Goal: Task Accomplishment & Management: Manage account settings

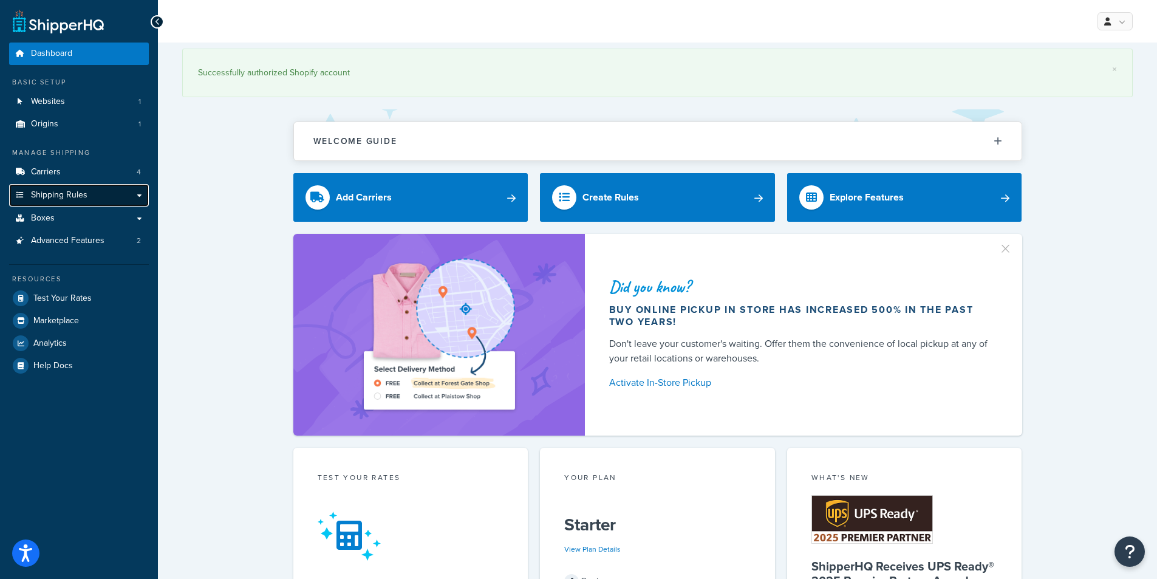
click at [80, 188] on link "Shipping Rules" at bounding box center [79, 195] width 140 height 22
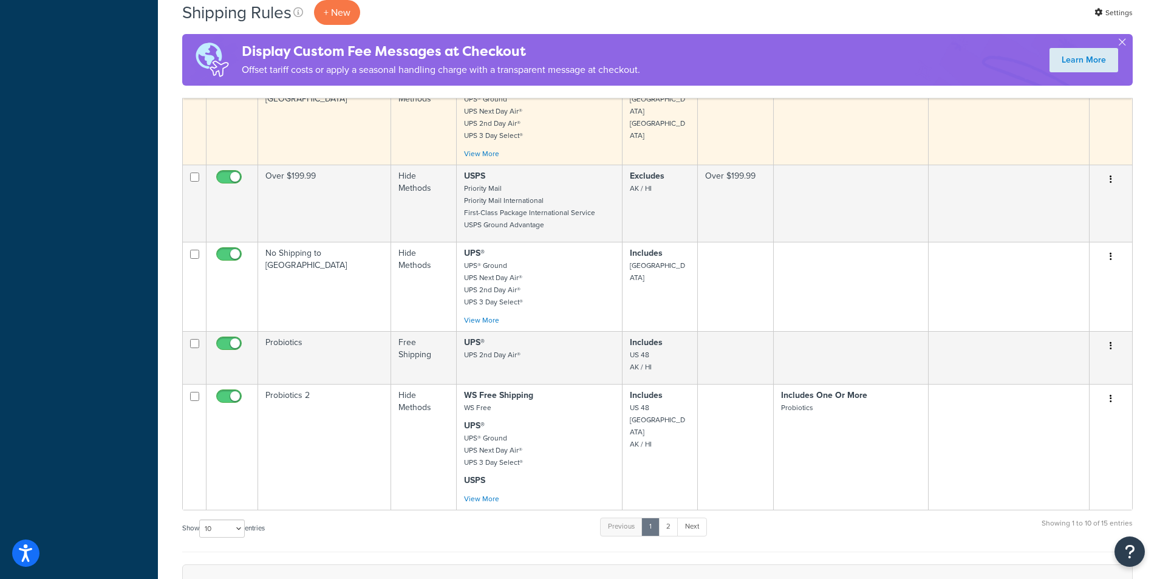
scroll to position [547, 0]
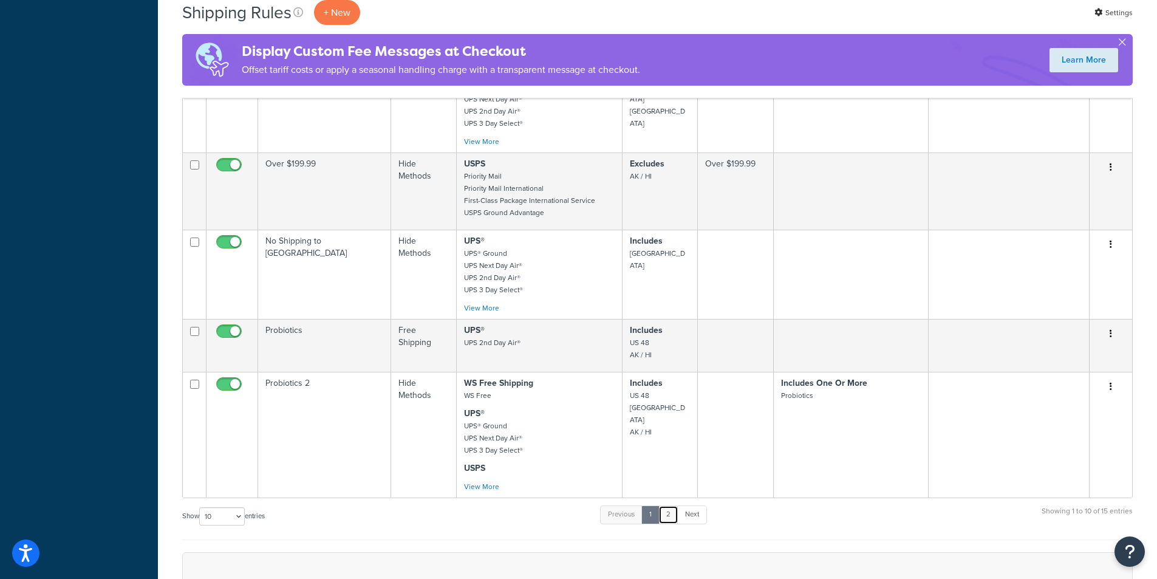
click at [670, 505] on link "2" at bounding box center [668, 514] width 20 height 18
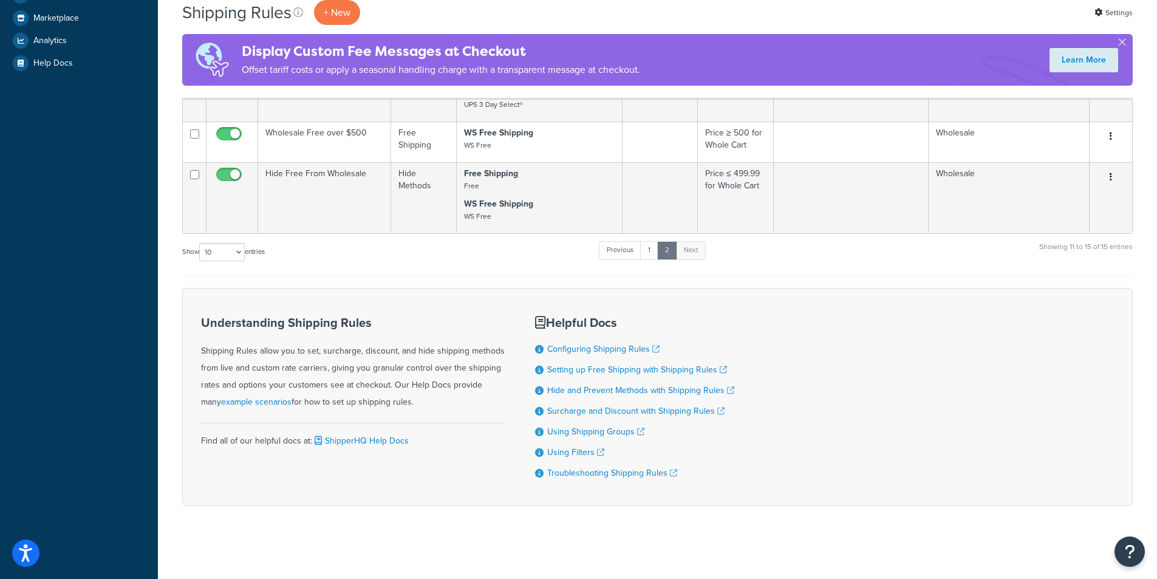
scroll to position [423, 0]
click at [653, 248] on link "1" at bounding box center [649, 250] width 18 height 18
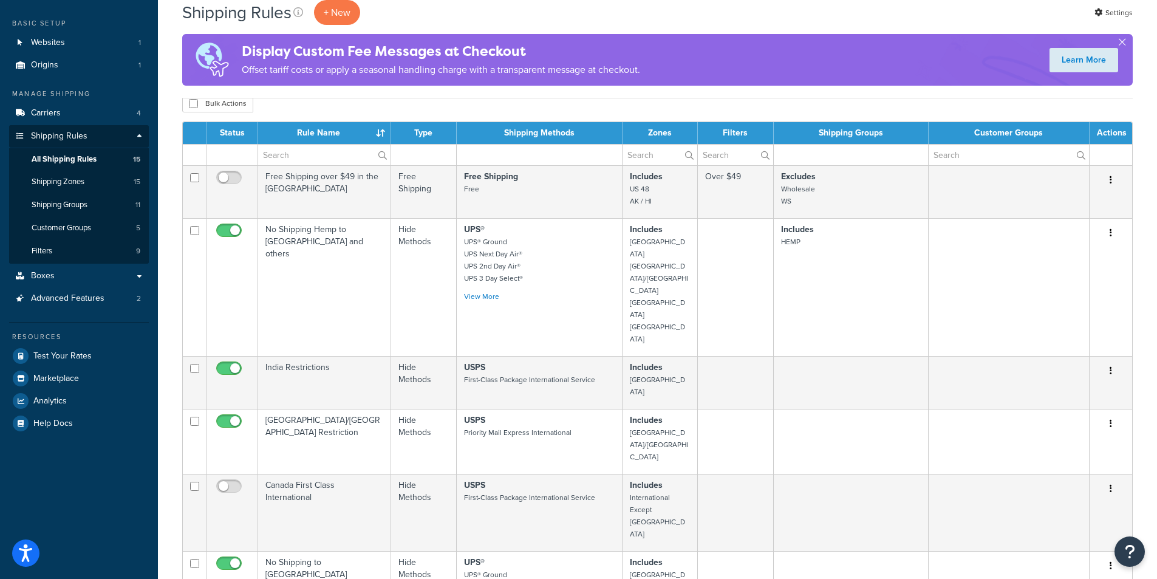
scroll to position [0, 0]
